Goal: Transaction & Acquisition: Purchase product/service

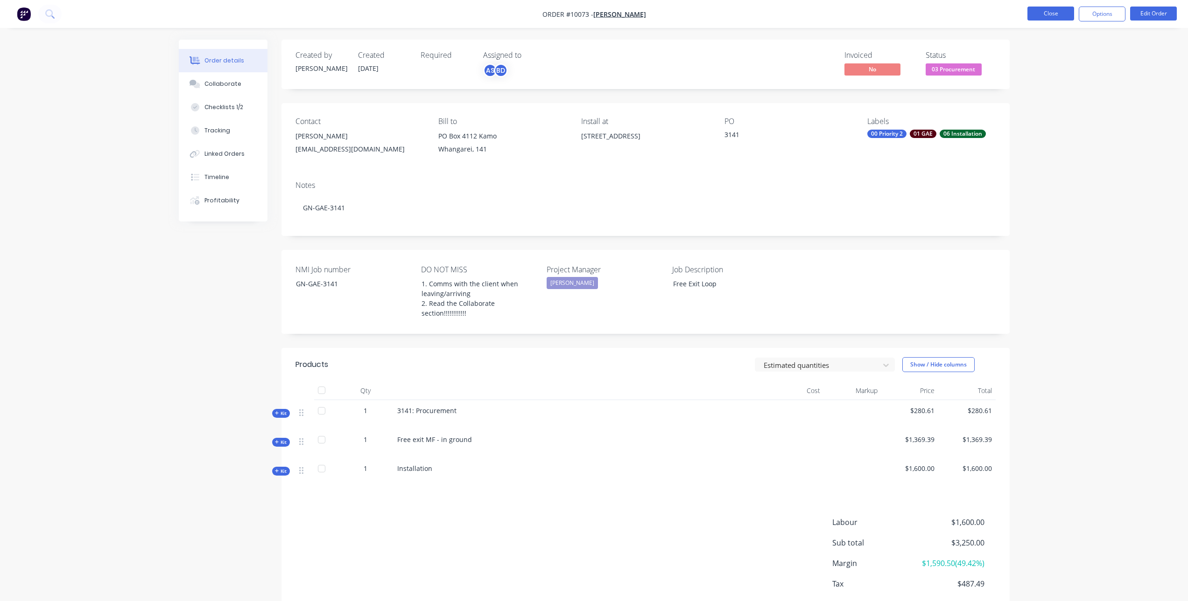
click at [1061, 17] on button "Close" at bounding box center [1050, 14] width 47 height 14
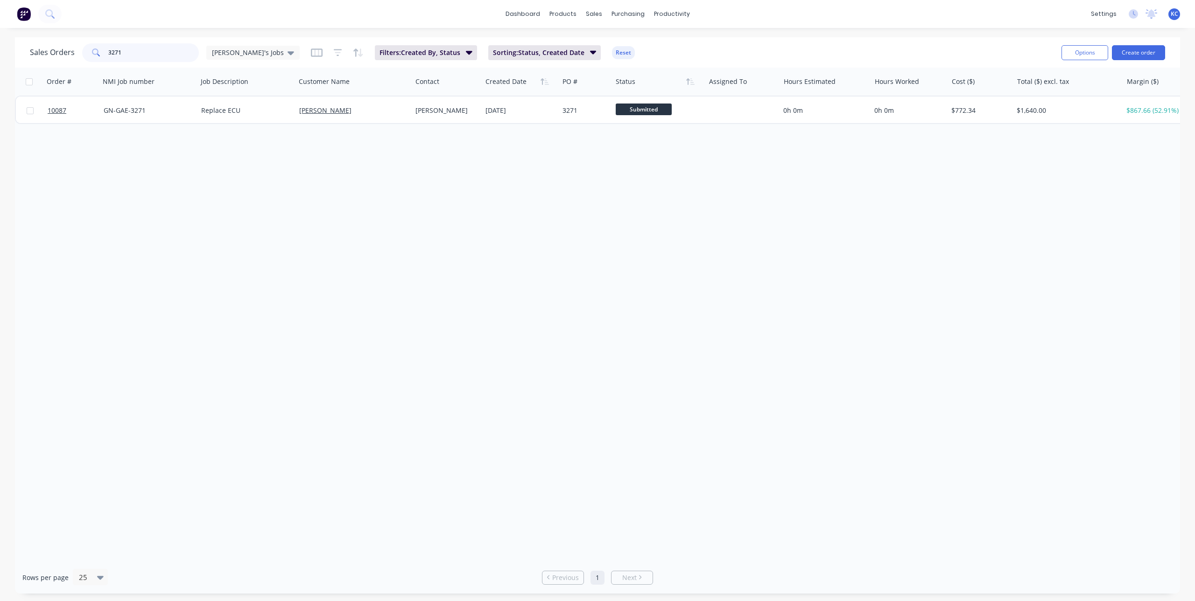
drag, startPoint x: 133, startPoint y: 56, endPoint x: 57, endPoint y: 51, distance: 75.8
click at [57, 51] on div "Sales Orders 3271 Karl's Jobs" at bounding box center [165, 52] width 270 height 19
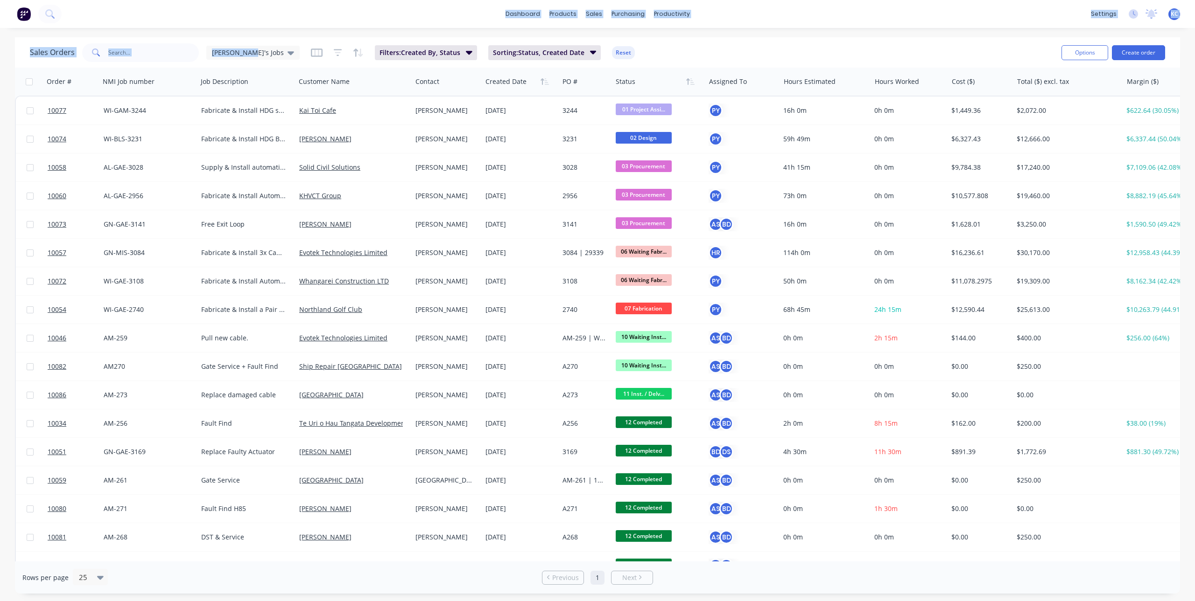
drag, startPoint x: 241, startPoint y: 49, endPoint x: 307, endPoint y: 21, distance: 71.6
click at [307, 21] on div "dashboard products sales purchasing productivity dashboard products Product Cat…" at bounding box center [597, 300] width 1195 height 601
click at [287, 50] on icon at bounding box center [290, 53] width 7 height 10
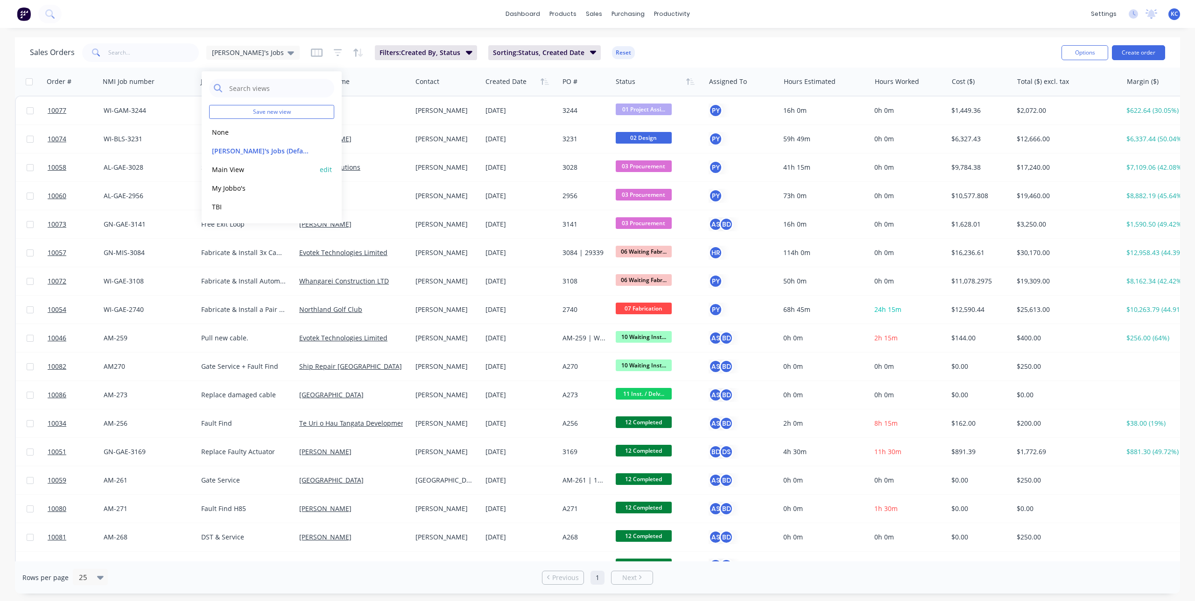
click at [229, 167] on button "Main View" at bounding box center [262, 169] width 106 height 11
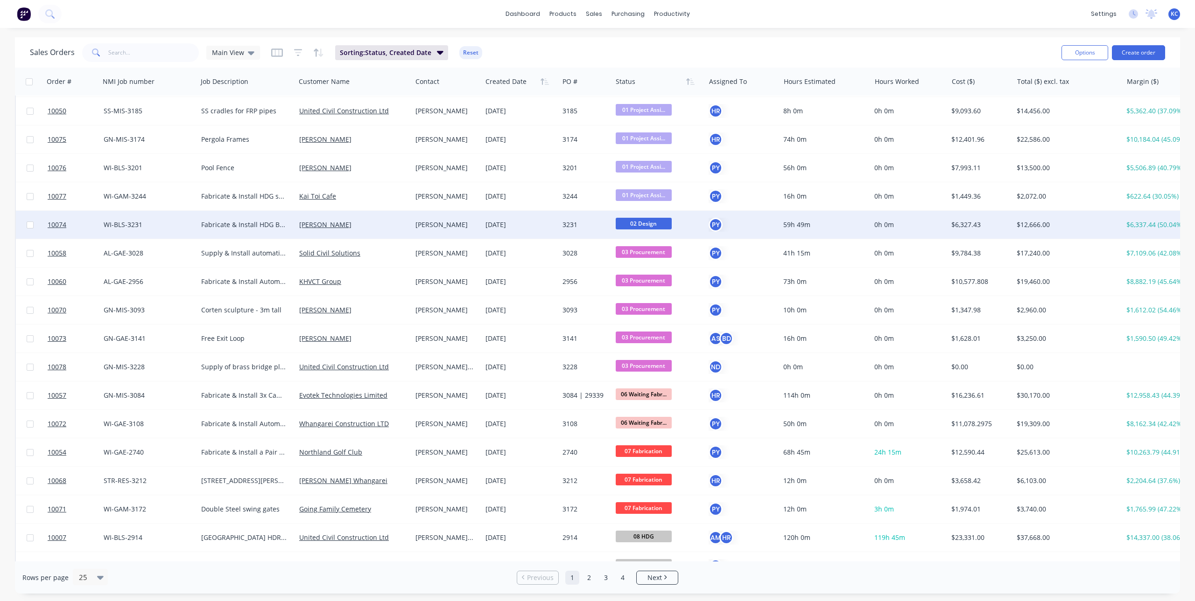
scroll to position [187, 0]
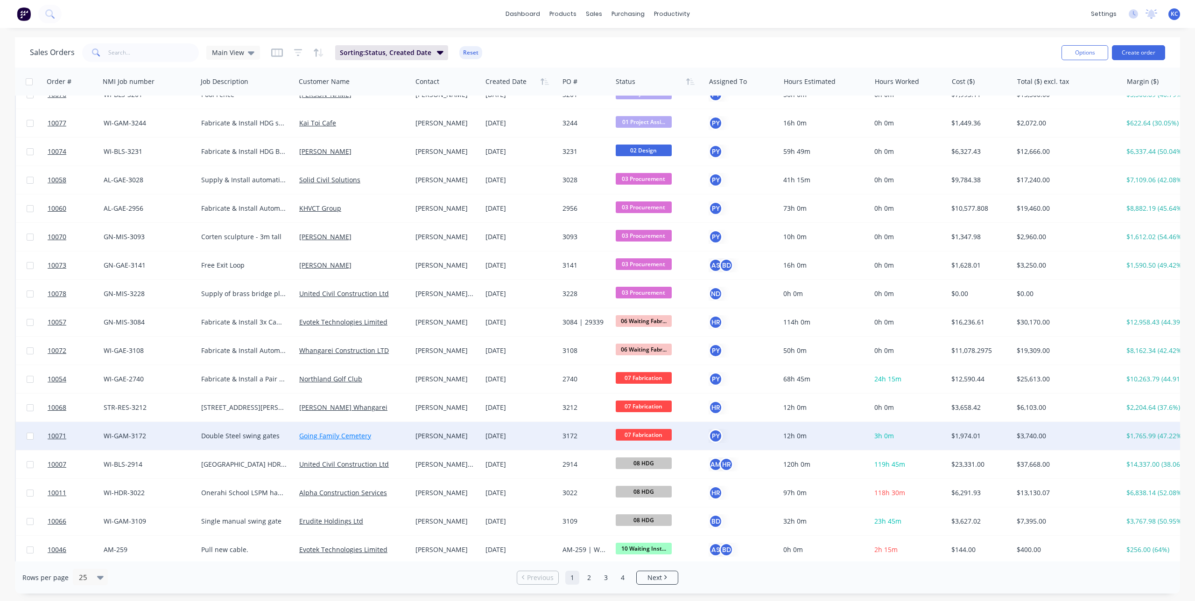
click at [331, 439] on link "Going Family Cemetery" at bounding box center [335, 436] width 72 height 9
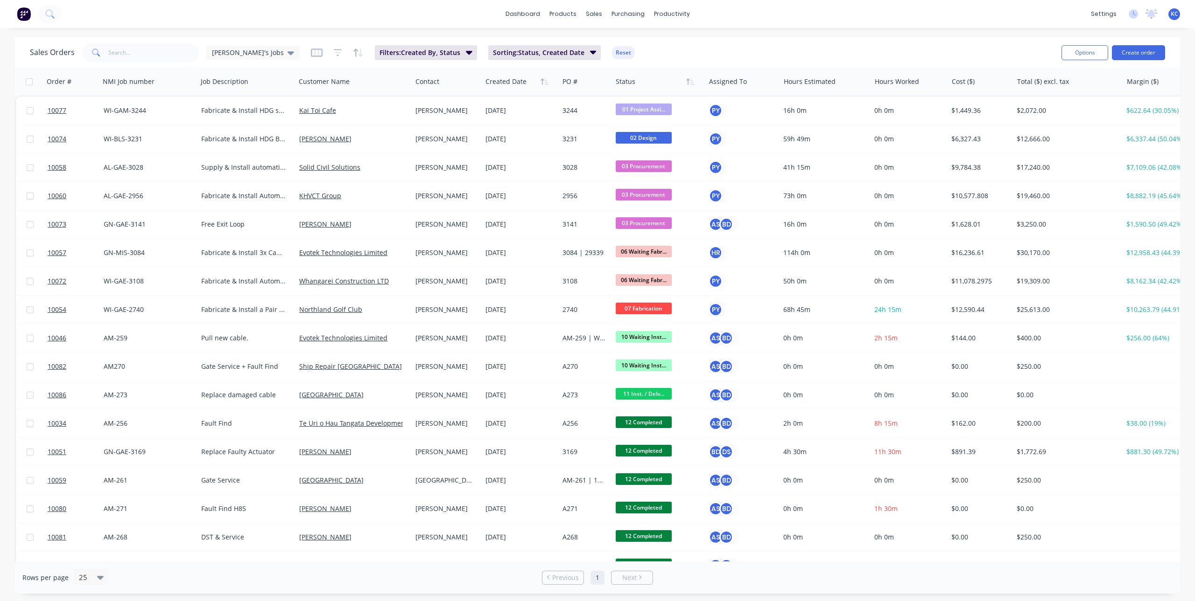
click at [247, 63] on div "Sales Orders Karl's Jobs Filters: Created By, Status Sorting: Status, Created D…" at bounding box center [597, 52] width 1165 height 30
click at [249, 59] on div "[PERSON_NAME]'s Jobs" at bounding box center [252, 53] width 93 height 14
click at [237, 172] on button "Main View" at bounding box center [262, 169] width 106 height 11
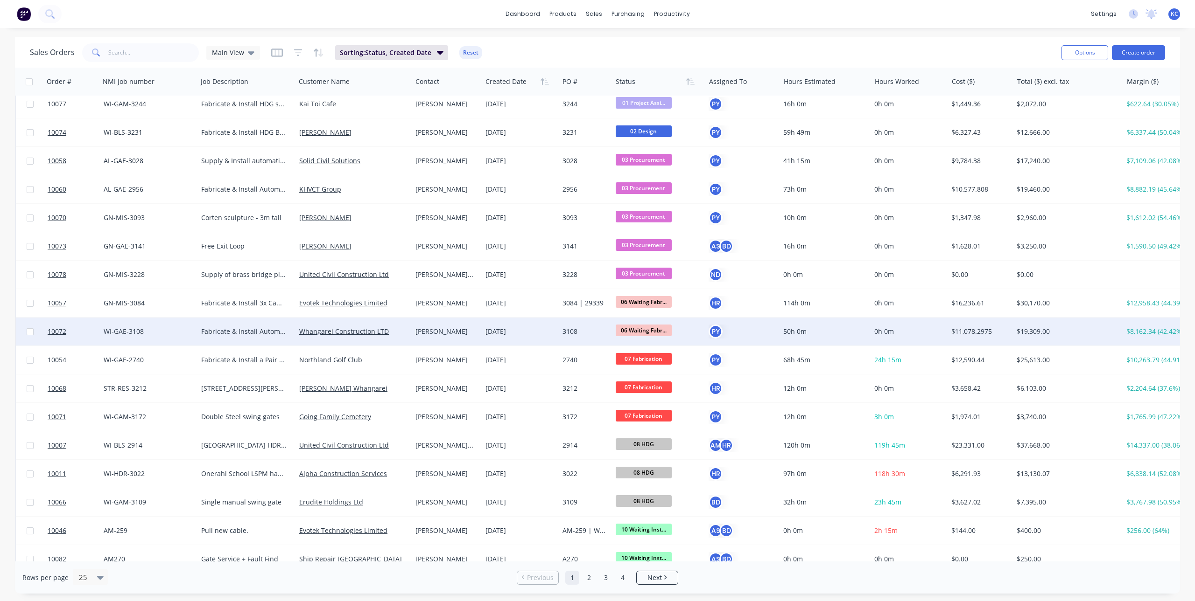
scroll to position [233, 0]
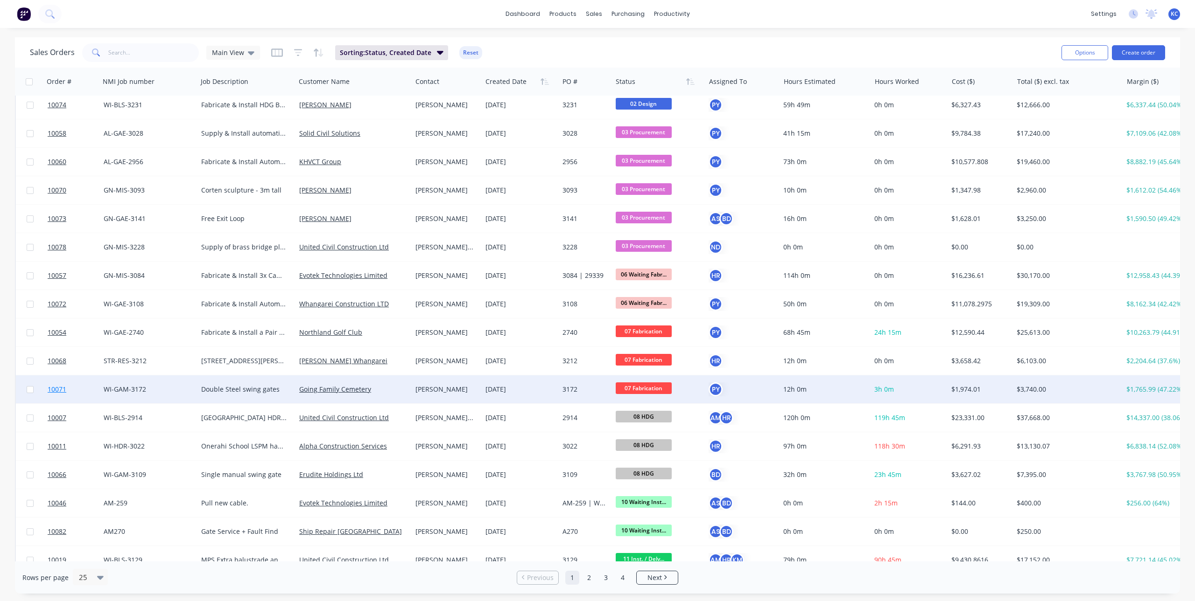
click at [58, 387] on span "10071" at bounding box center [57, 389] width 19 height 9
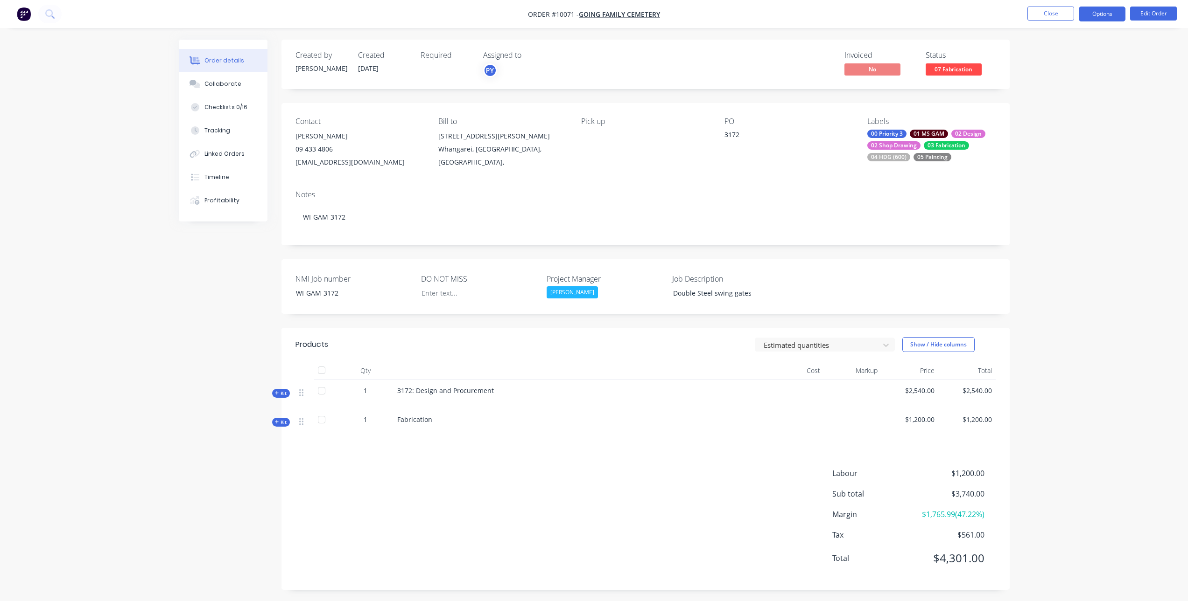
click at [1094, 14] on button "Options" at bounding box center [1101, 14] width 47 height 15
click at [1075, 168] on div "Purchase Products" at bounding box center [1074, 169] width 86 height 14
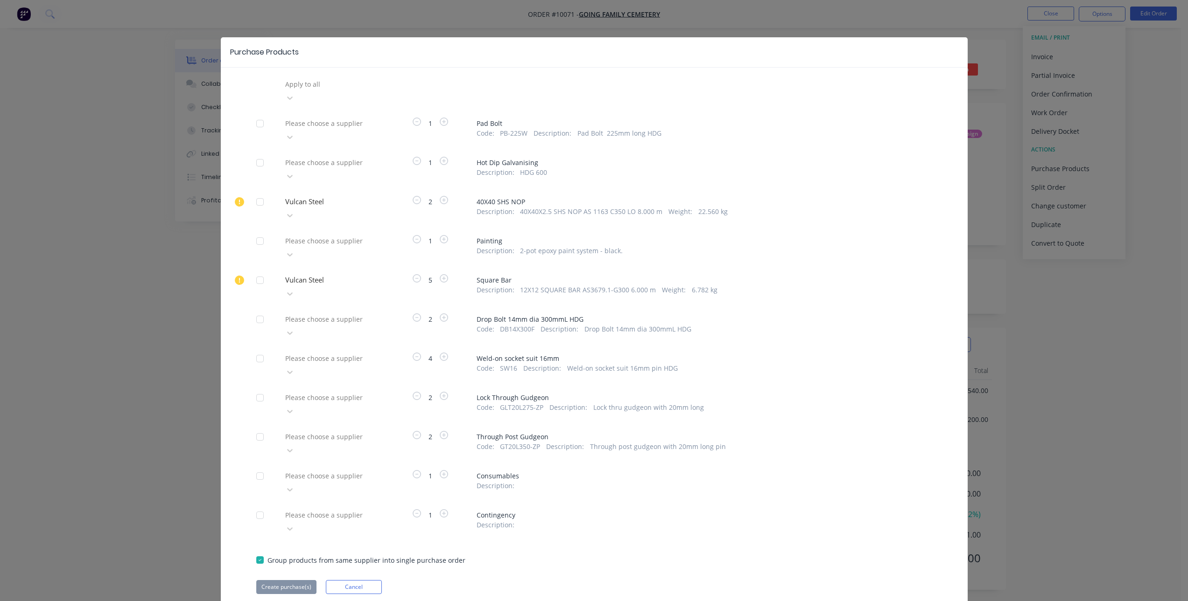
click at [263, 154] on div at bounding box center [260, 163] width 19 height 19
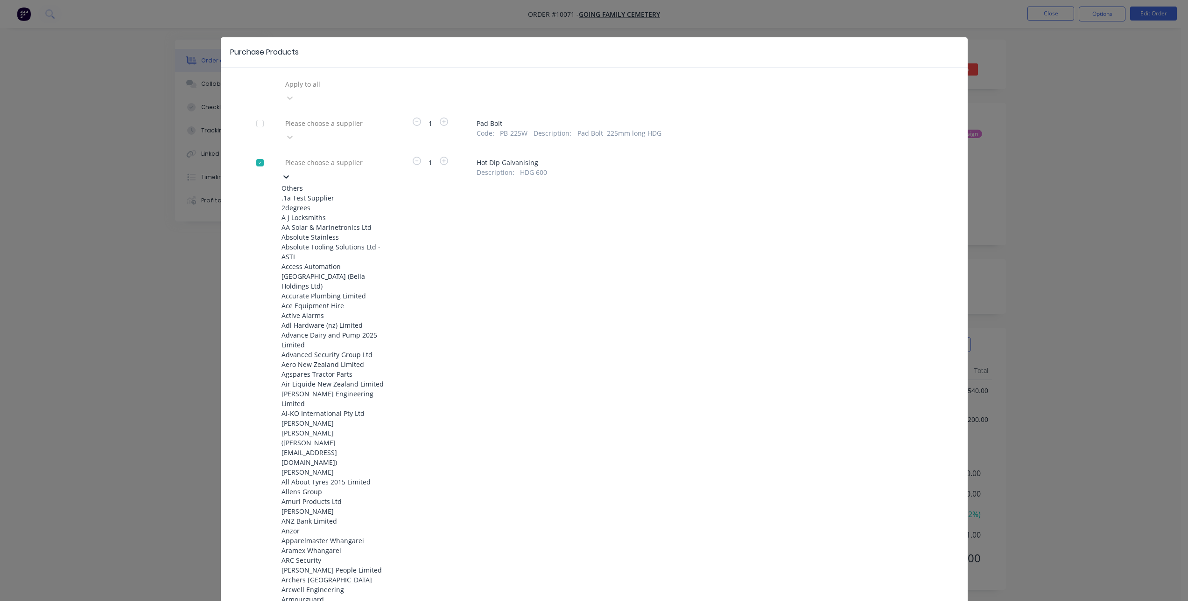
click at [372, 157] on div at bounding box center [351, 163] width 134 height 12
type input "av"
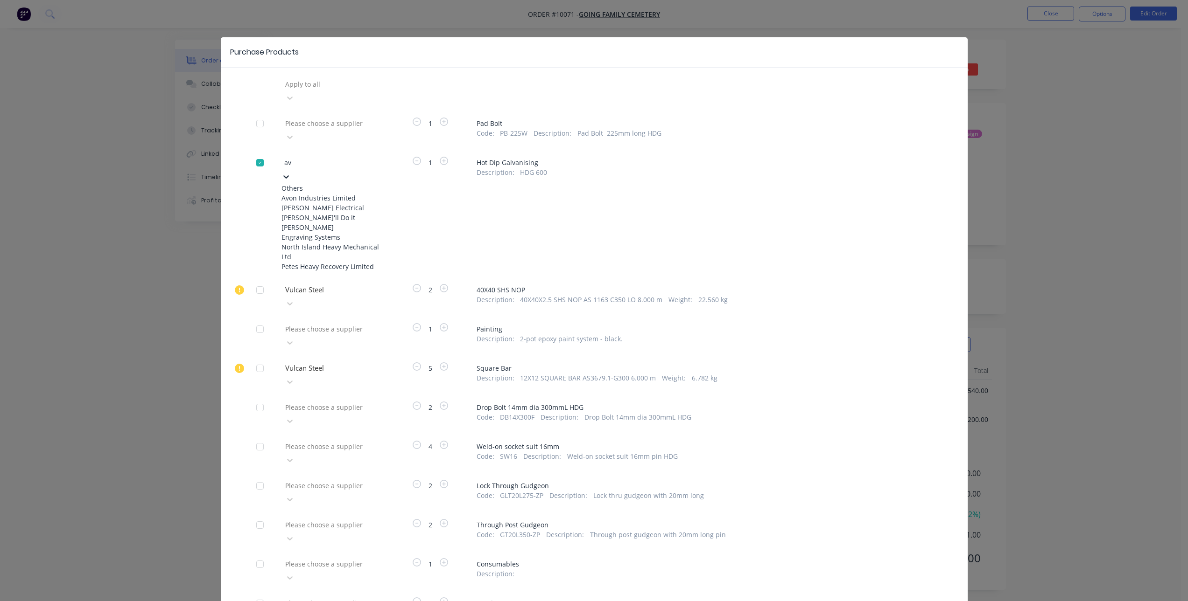
click at [336, 193] on div "Avon Industries Limited" at bounding box center [332, 198] width 103 height 10
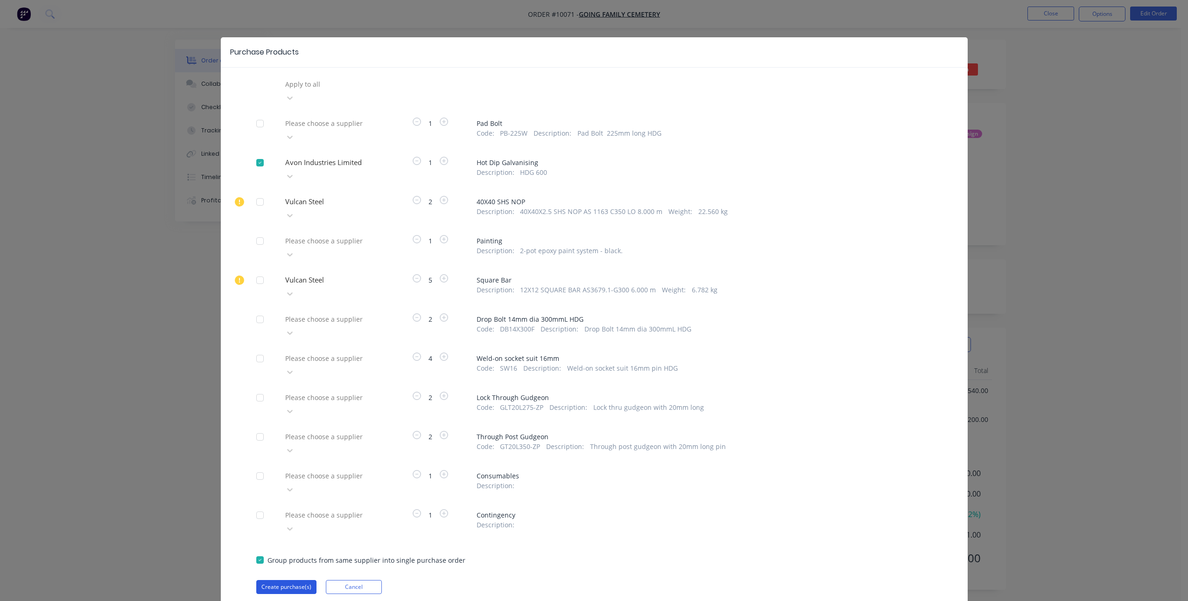
click at [277, 580] on button "Create purchase(s)" at bounding box center [286, 587] width 60 height 14
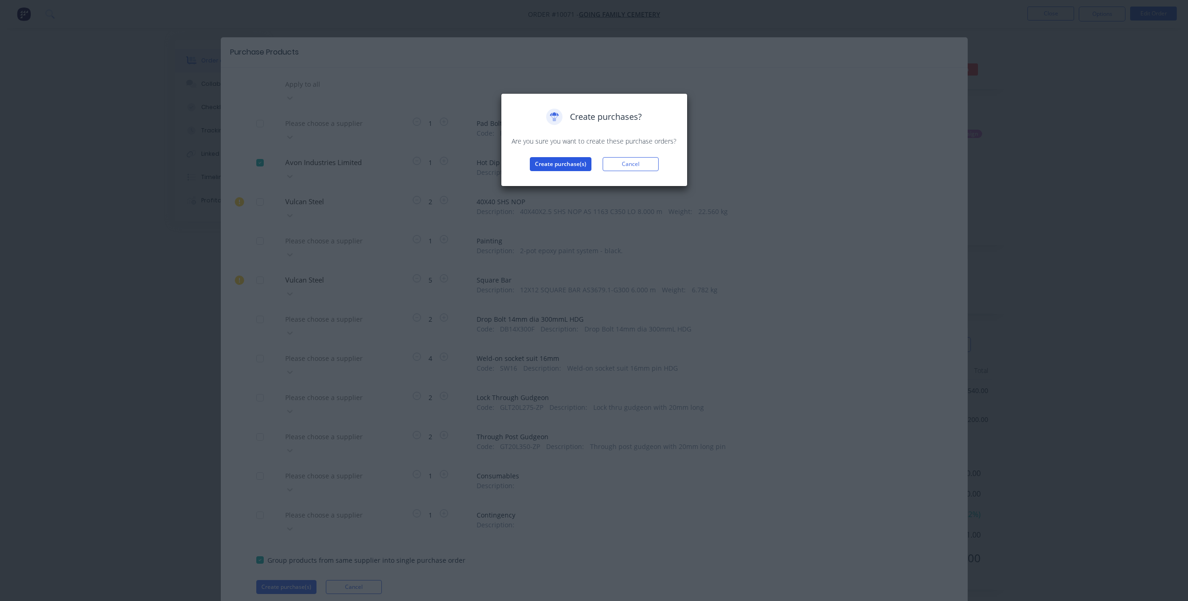
click at [560, 161] on button "Create purchase(s)" at bounding box center [561, 164] width 62 height 14
click at [557, 175] on button "View purchase(s)" at bounding box center [560, 179] width 56 height 14
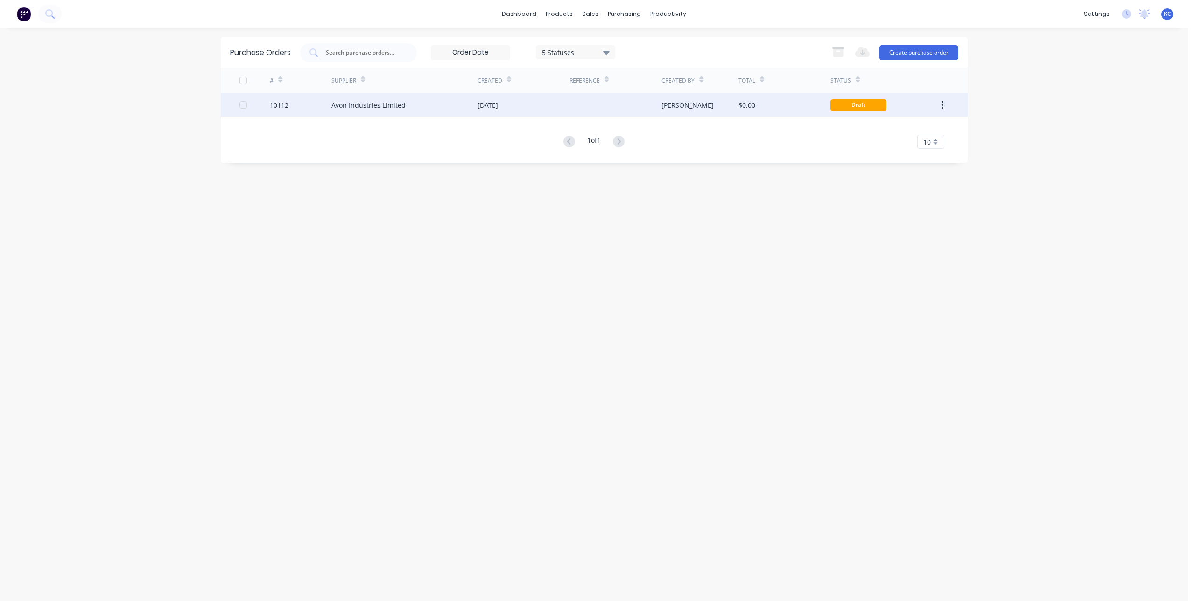
click at [444, 110] on div "Avon Industries Limited" at bounding box center [404, 104] width 146 height 23
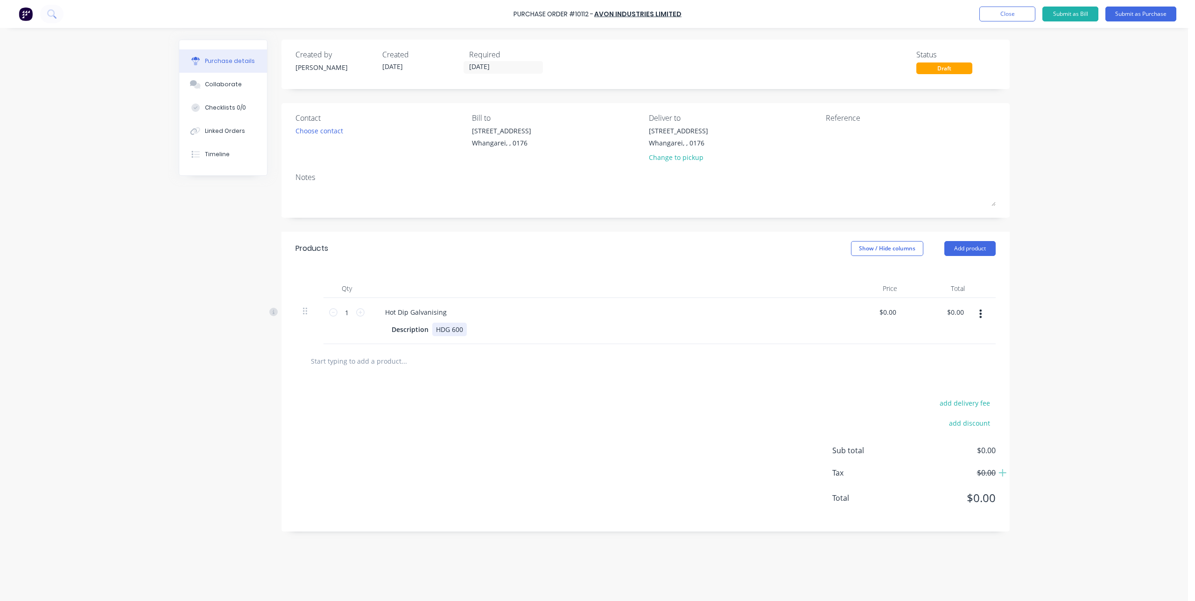
click at [453, 329] on div "HDG 600" at bounding box center [449, 330] width 35 height 14
click at [461, 330] on div "HDG 600" at bounding box center [449, 330] width 35 height 14
click at [841, 133] on textarea at bounding box center [883, 136] width 117 height 21
click at [855, 135] on textarea at bounding box center [883, 136] width 117 height 21
type textarea "317"
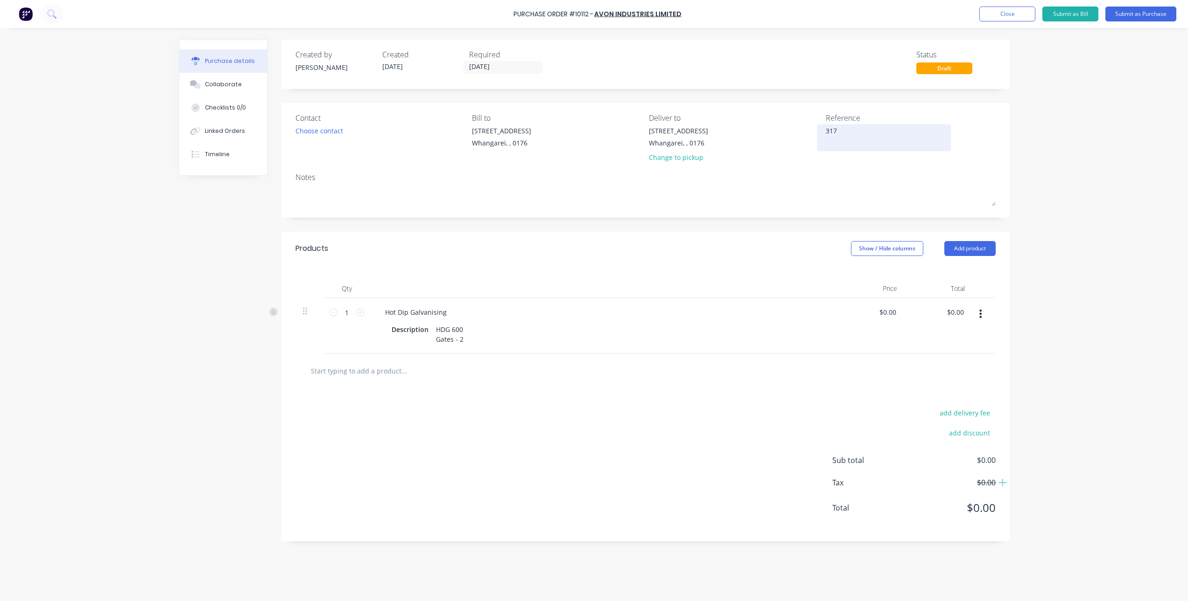
type textarea "x"
type textarea "3172"
type textarea "x"
type textarea "3172"
click at [1148, 12] on button "Submit as Purchase" at bounding box center [1140, 14] width 71 height 15
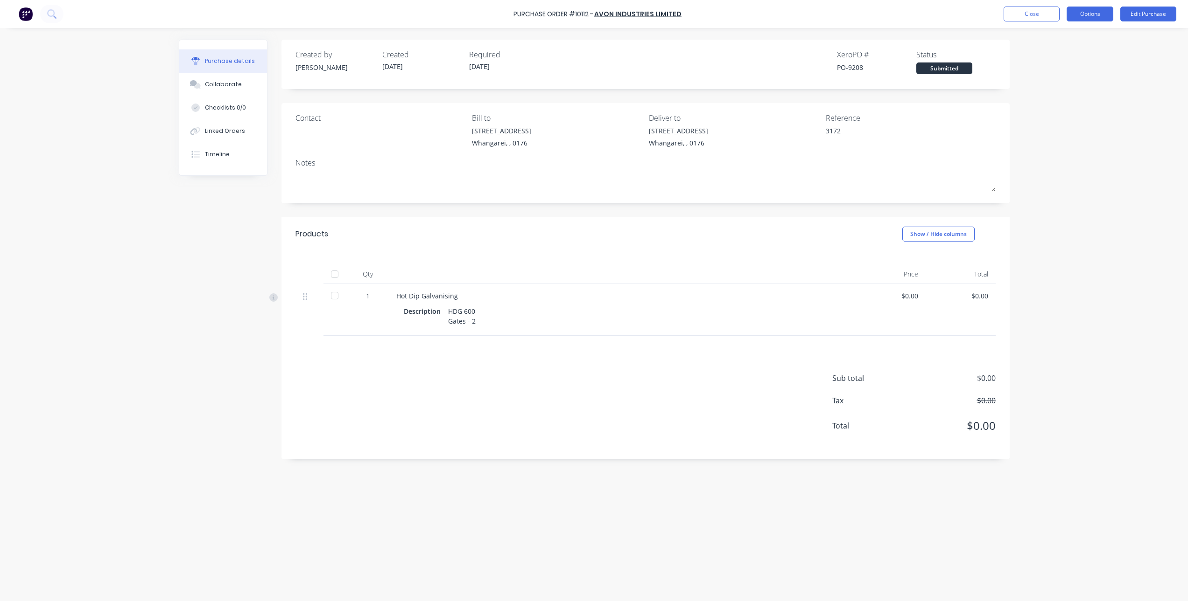
click at [1071, 9] on button "Options" at bounding box center [1089, 14] width 47 height 15
click at [1085, 35] on div "Print / Email" at bounding box center [1069, 38] width 72 height 14
click at [1069, 67] on button "Without pricing" at bounding box center [1068, 75] width 89 height 19
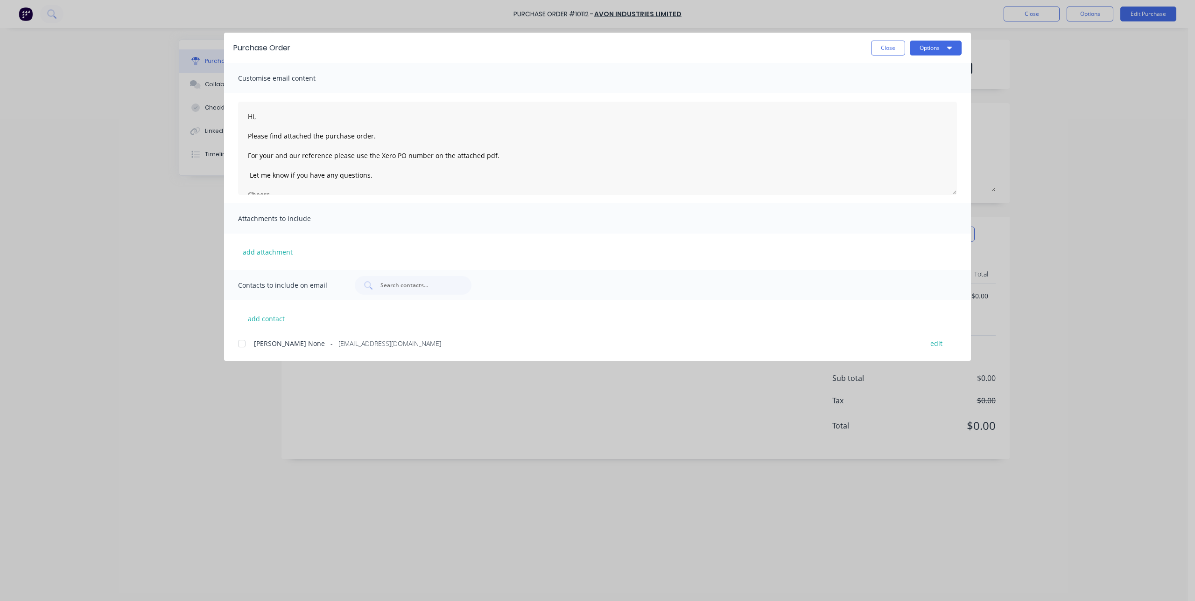
click at [241, 346] on div at bounding box center [241, 344] width 19 height 19
click at [934, 47] on button "Options" at bounding box center [935, 48] width 52 height 15
click at [900, 105] on div "Email" at bounding box center [917, 109] width 72 height 14
click at [233, 415] on div "Purchase Order Close Options Customise email content Hi, Please find attached t…" at bounding box center [597, 300] width 1195 height 601
click at [879, 42] on button "Close" at bounding box center [888, 48] width 34 height 15
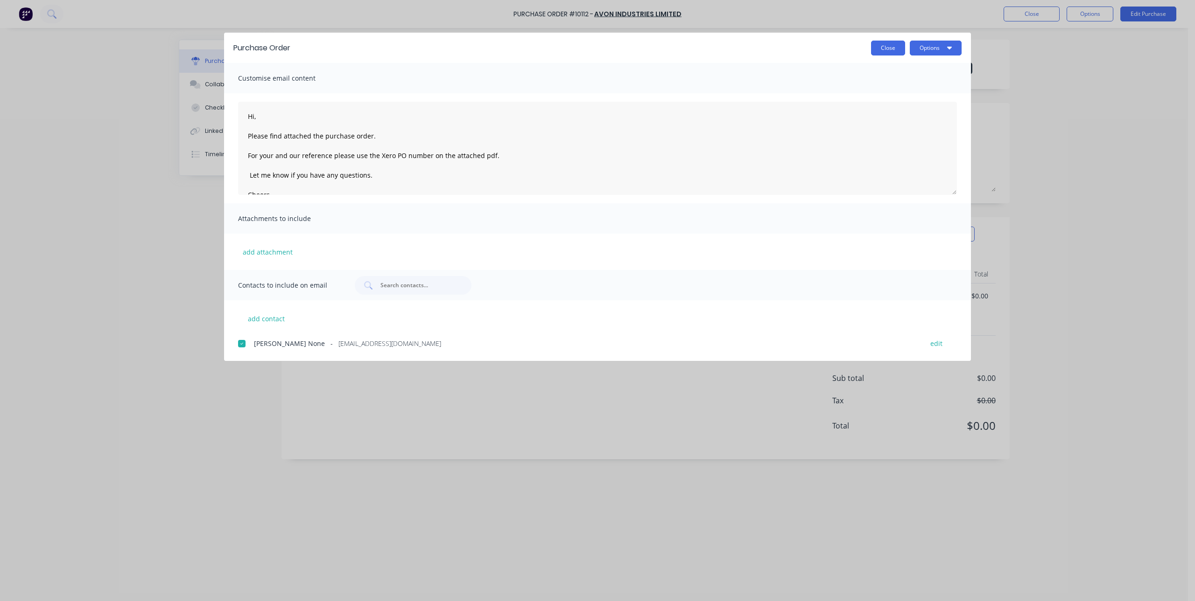
type textarea "x"
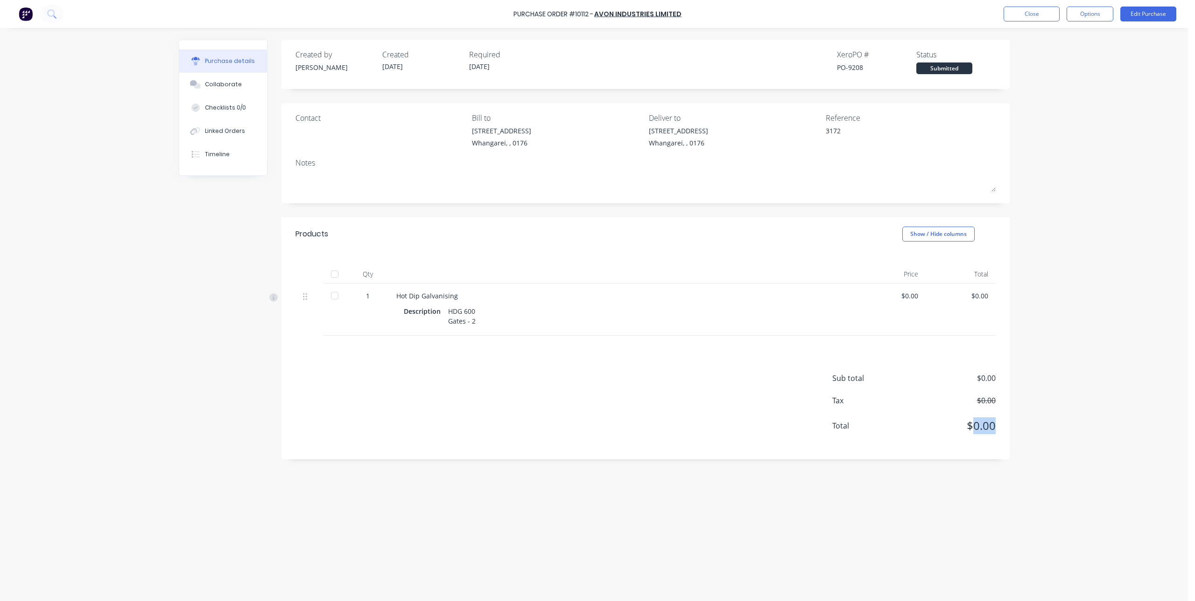
drag, startPoint x: 994, startPoint y: 427, endPoint x: 976, endPoint y: 422, distance: 18.8
click at [976, 422] on span "$0.00" at bounding box center [948, 426] width 93 height 17
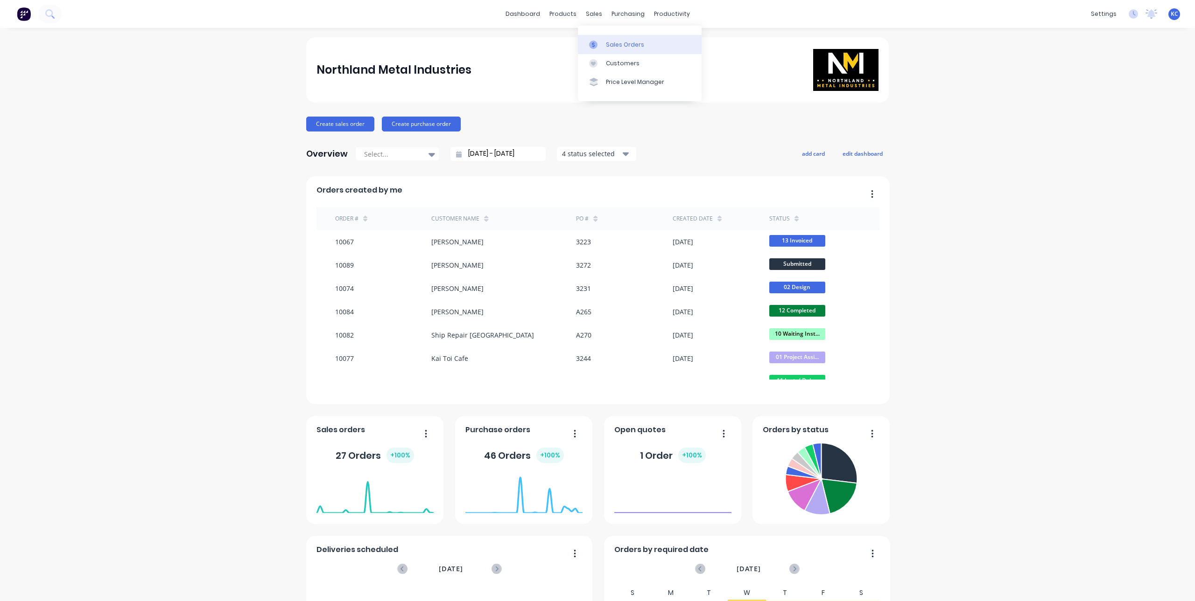
click at [601, 40] on link "Sales Orders" at bounding box center [640, 44] width 124 height 19
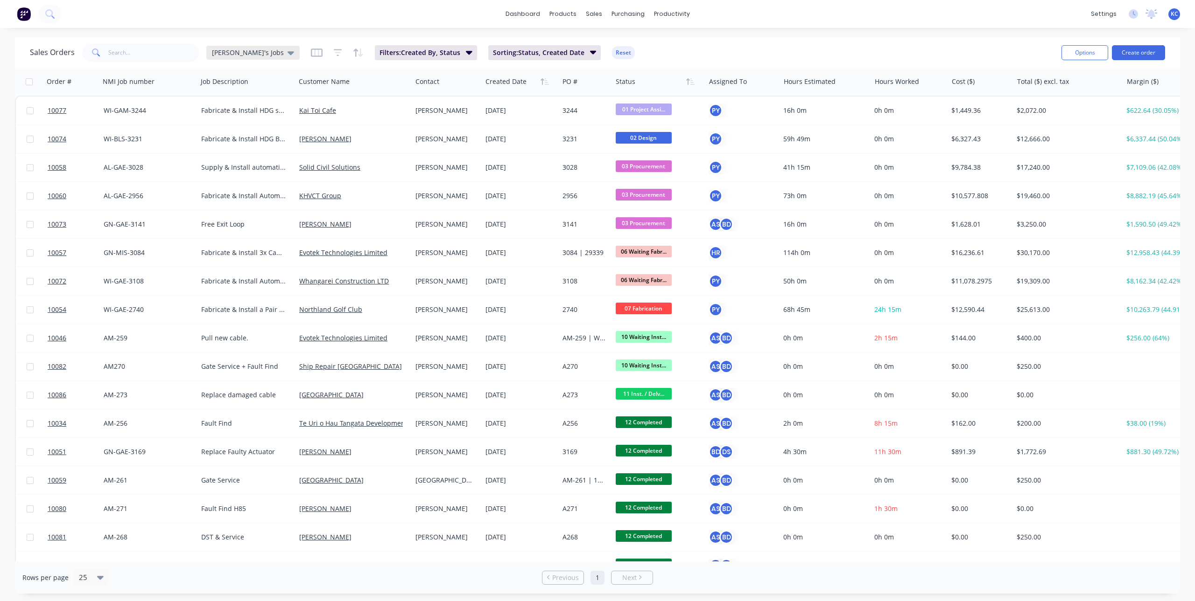
click at [243, 49] on div "[PERSON_NAME]'s Jobs" at bounding box center [253, 53] width 82 height 8
click at [244, 173] on button "Main View" at bounding box center [262, 169] width 106 height 11
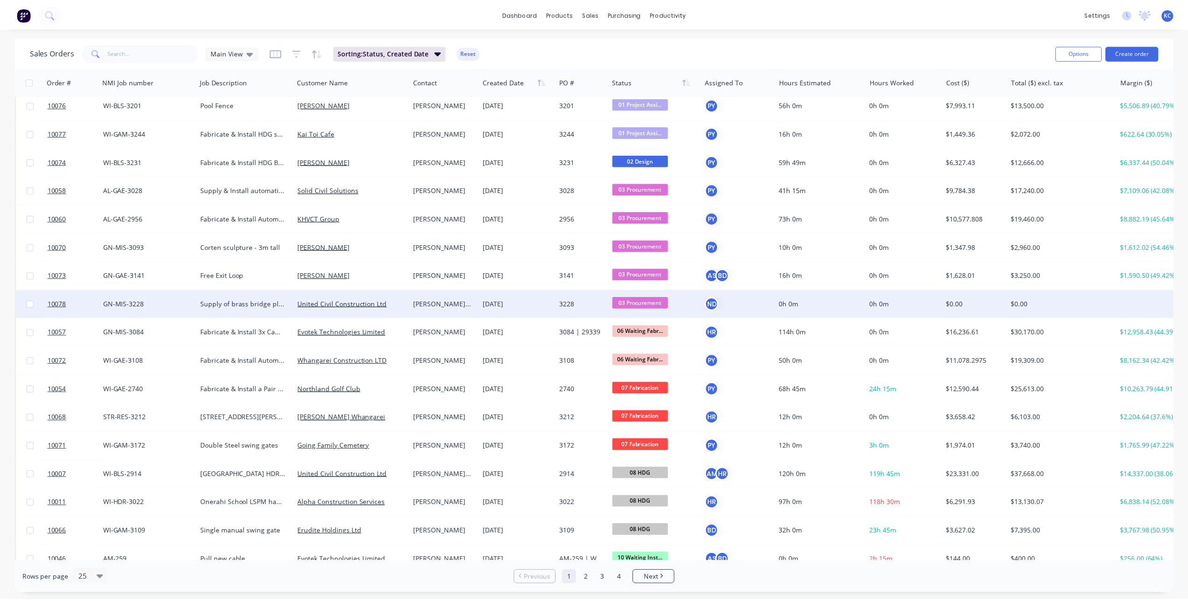
scroll to position [187, 0]
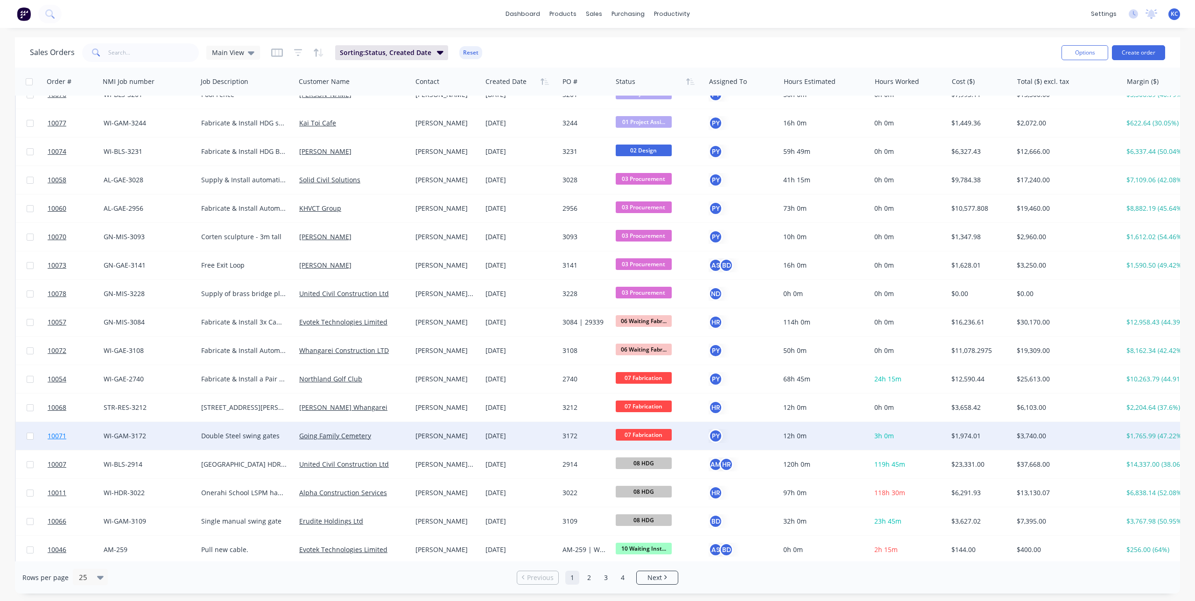
click at [59, 435] on span "10071" at bounding box center [57, 436] width 19 height 9
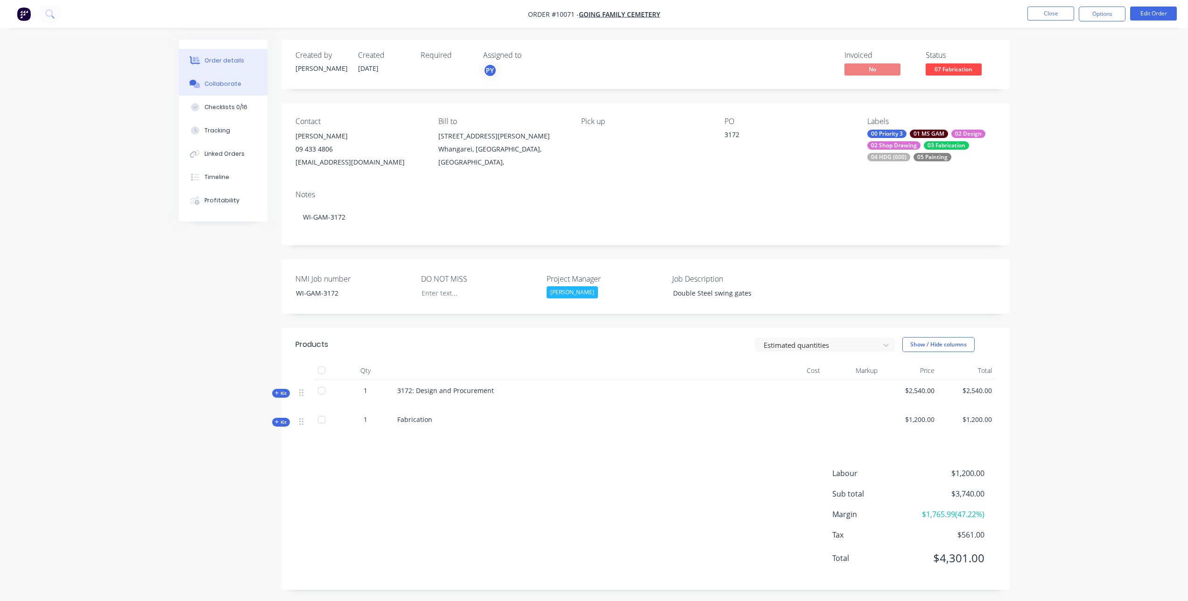
click at [224, 84] on div "Collaborate" at bounding box center [222, 84] width 37 height 8
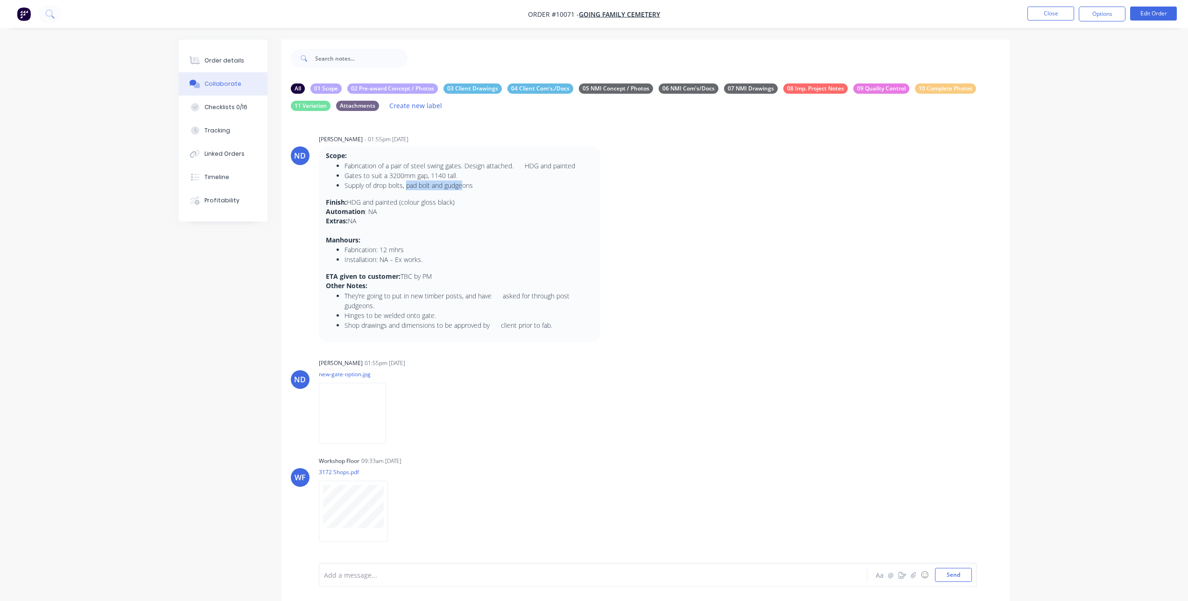
drag, startPoint x: 409, startPoint y: 188, endPoint x: 460, endPoint y: 190, distance: 50.4
click at [460, 190] on li "Supply of drop bolts, pad bolt and gudgeons" at bounding box center [468, 186] width 249 height 10
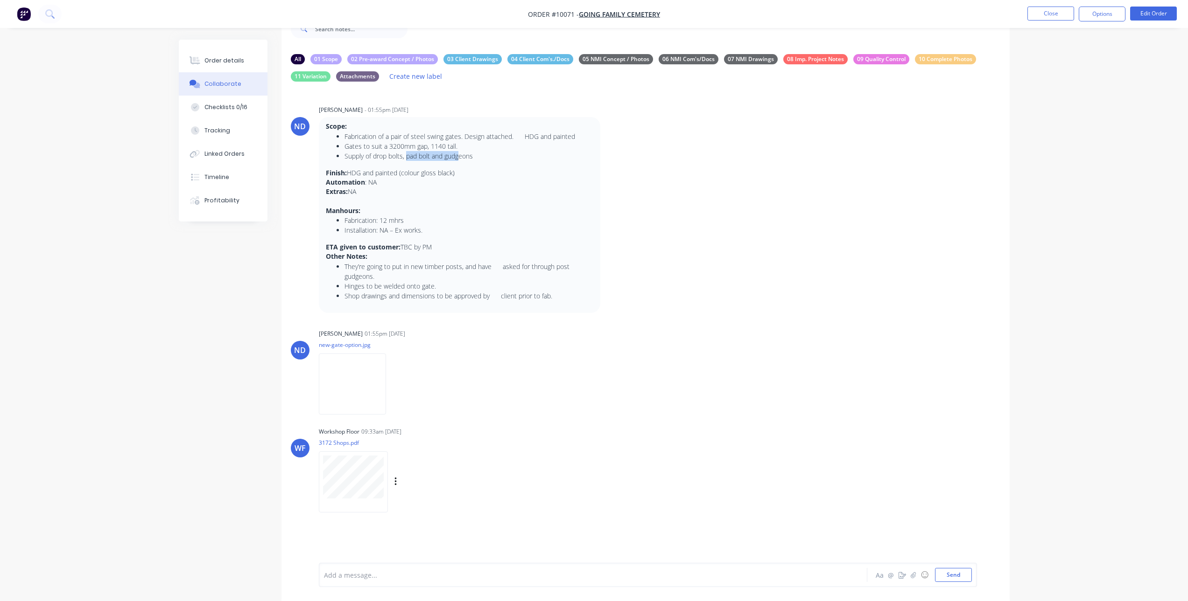
scroll to position [30, 0]
click at [231, 51] on button "Order details" at bounding box center [223, 60] width 89 height 23
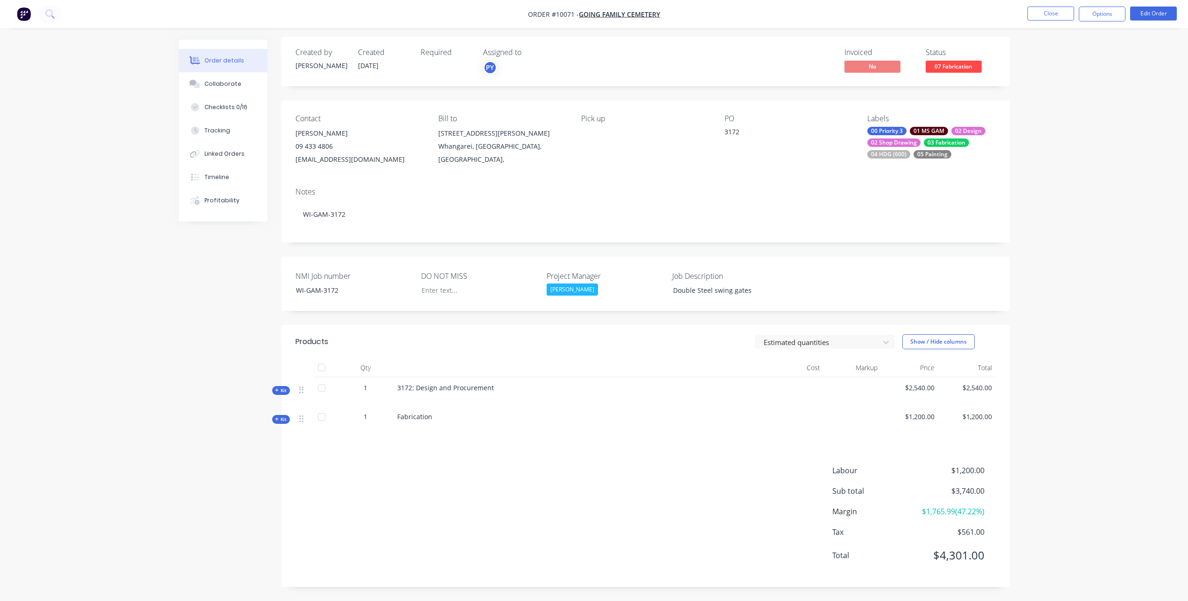
scroll to position [3, 0]
